Goal: Task Accomplishment & Management: Manage account settings

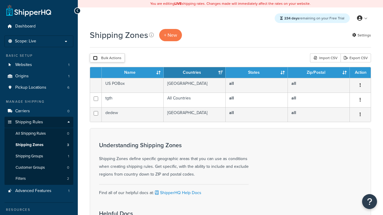
click at [95, 59] on input "checkbox" at bounding box center [95, 58] width 4 height 4
checkbox input "true"
click at [0, 0] on button "Delete" at bounding box center [0, 0] width 0 height 0
